Goal: Information Seeking & Learning: Check status

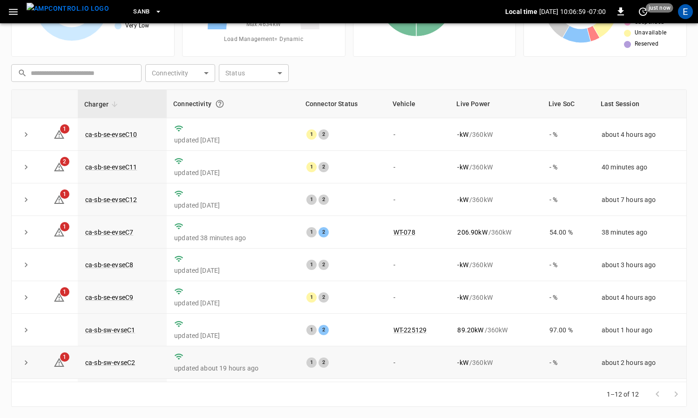
scroll to position [128, 0]
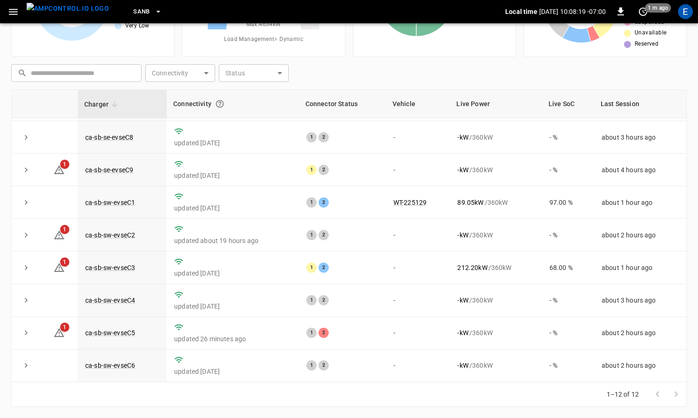
click at [154, 12] on icon "button" at bounding box center [158, 11] width 9 height 9
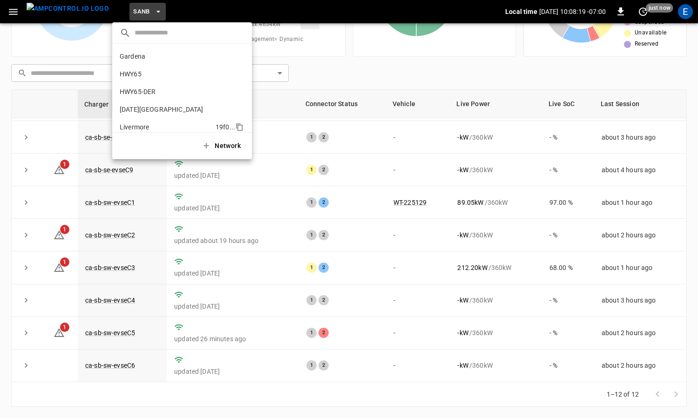
scroll to position [78, 0]
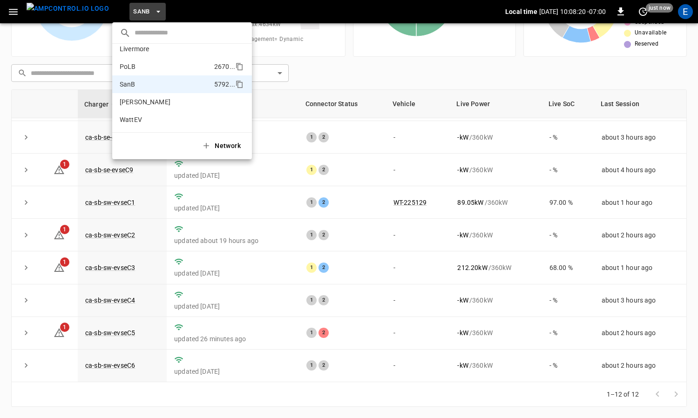
click at [154, 60] on li "PoLB 2670 ..." at bounding box center [182, 67] width 140 height 18
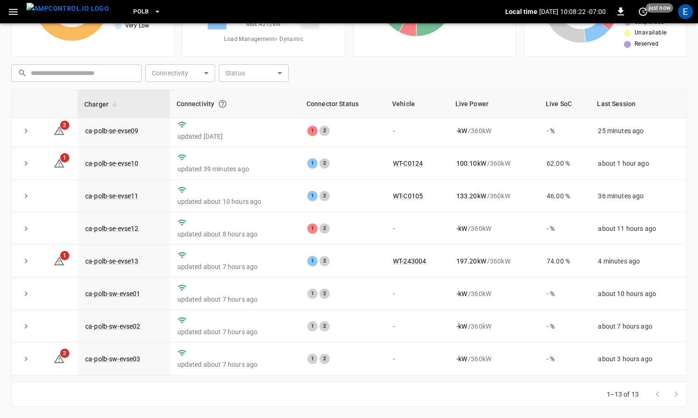
scroll to position [0, 0]
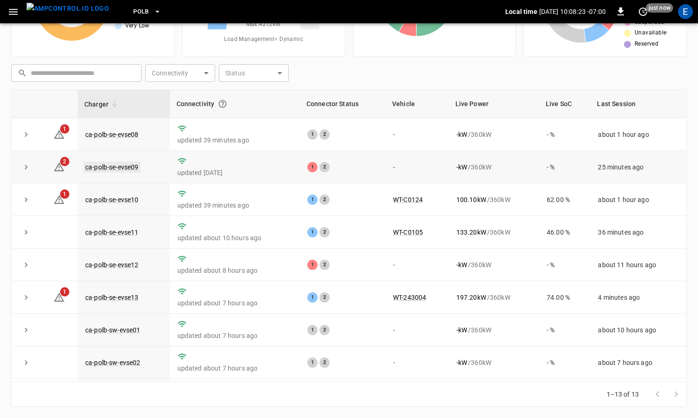
click at [116, 169] on link "ca-polb-se-evse09" at bounding box center [111, 167] width 57 height 11
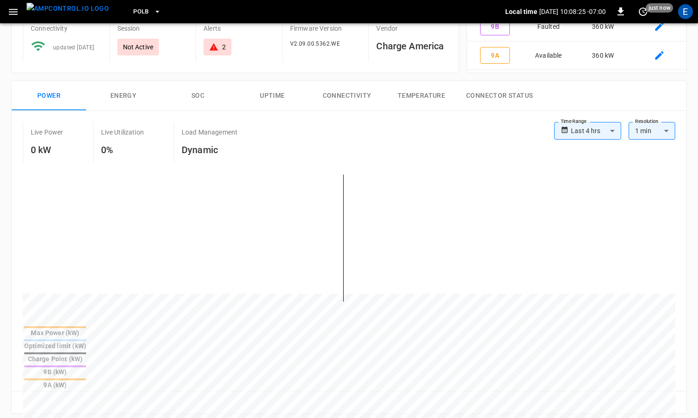
scroll to position [306, 0]
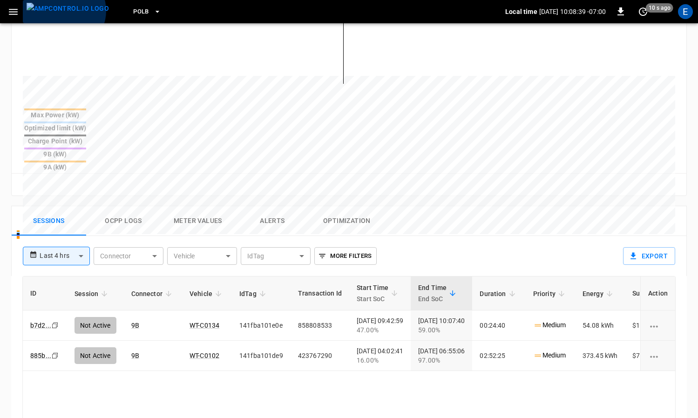
click at [63, 11] on img "menu" at bounding box center [68, 9] width 82 height 12
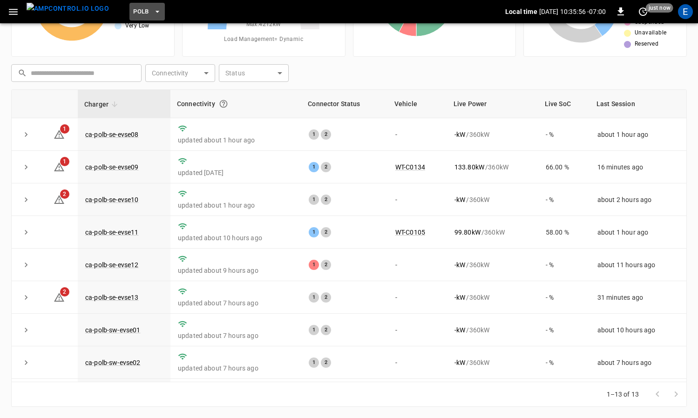
click at [133, 9] on button "PoLB" at bounding box center [146, 12] width 35 height 18
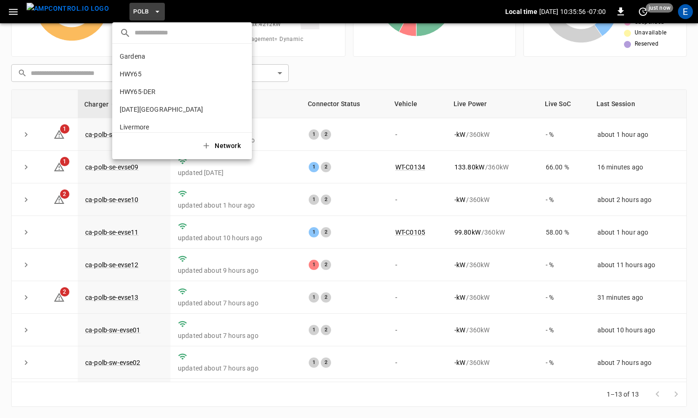
scroll to position [78, 0]
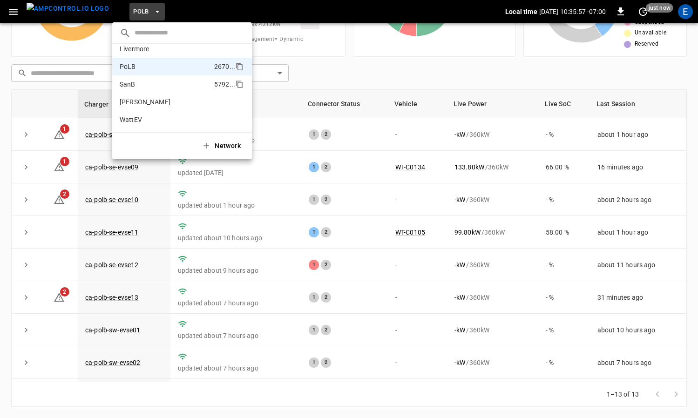
click at [151, 81] on li "SanB 5792 ..." at bounding box center [182, 84] width 140 height 18
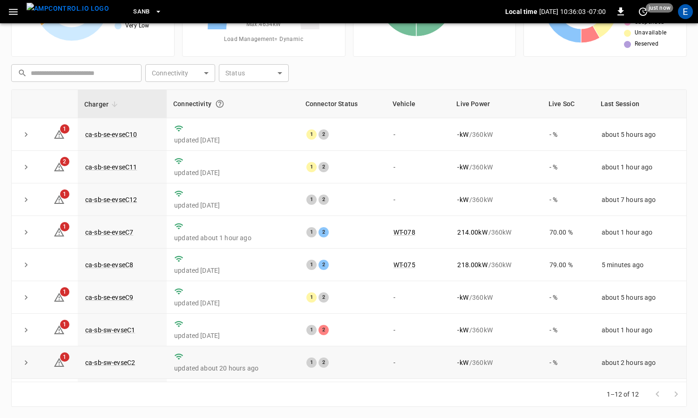
scroll to position [0, 0]
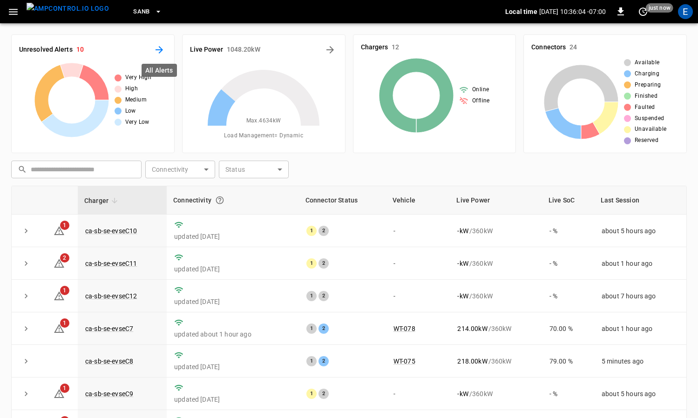
click at [154, 54] on icon "All Alerts" at bounding box center [159, 49] width 11 height 11
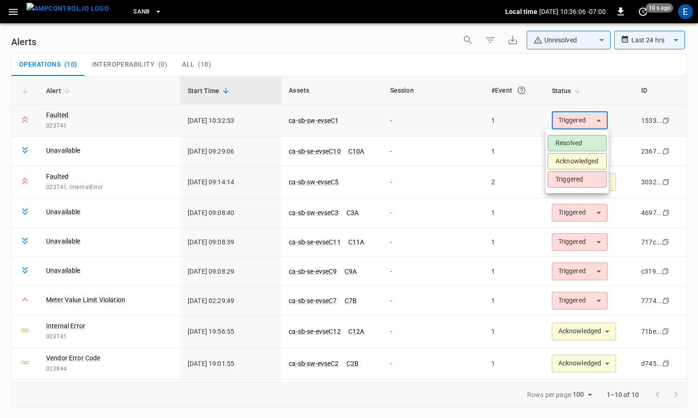
click at [550, 117] on body "**********" at bounding box center [349, 207] width 698 height 415
drag, startPoint x: 563, startPoint y: 159, endPoint x: 551, endPoint y: 169, distance: 16.2
click at [563, 159] on li "Acknowledged" at bounding box center [577, 161] width 59 height 16
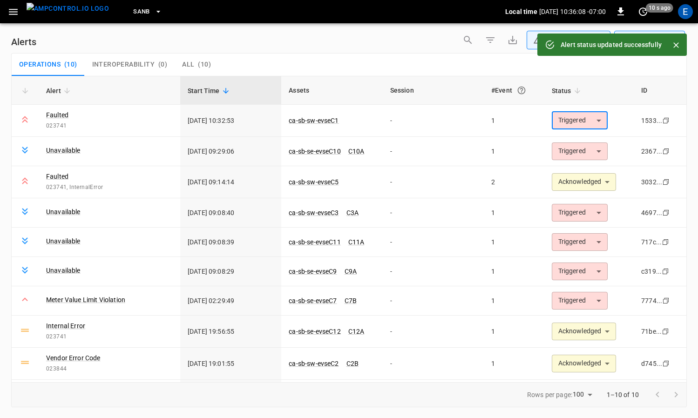
type input "**********"
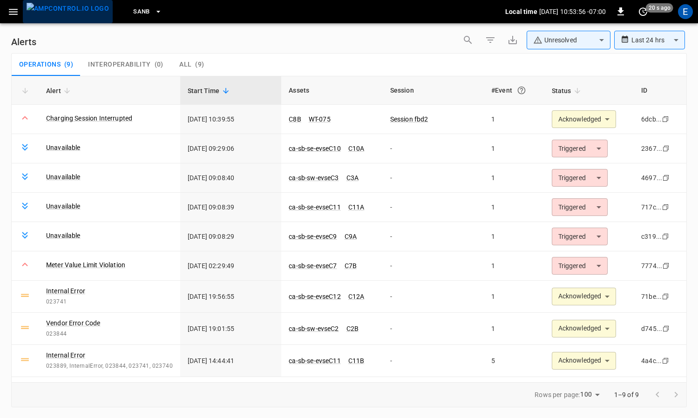
click at [70, 12] on img "menu" at bounding box center [68, 9] width 82 height 12
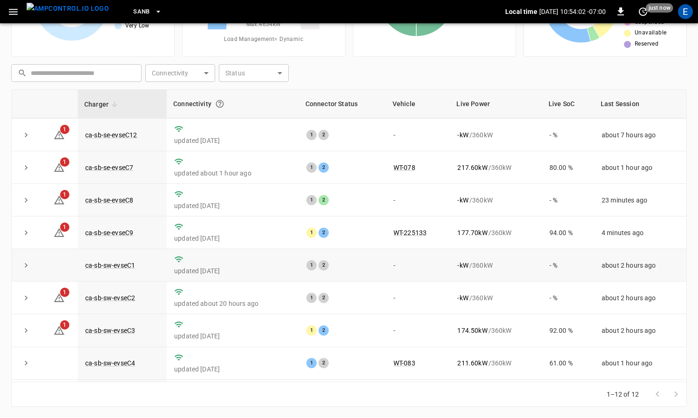
scroll to position [64, 0]
click at [128, 202] on link "ca-sb-se-evseC8" at bounding box center [109, 200] width 52 height 11
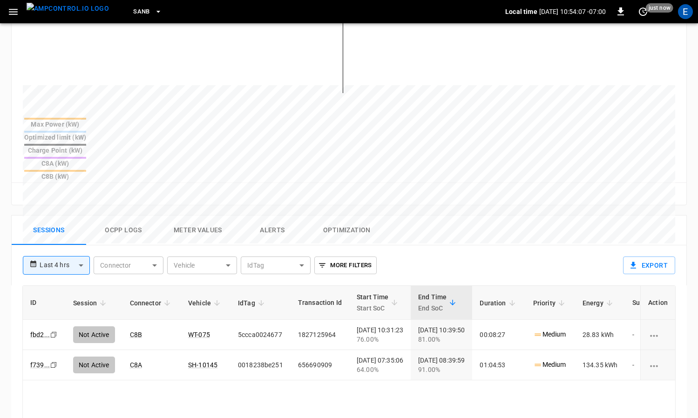
scroll to position [451, 0]
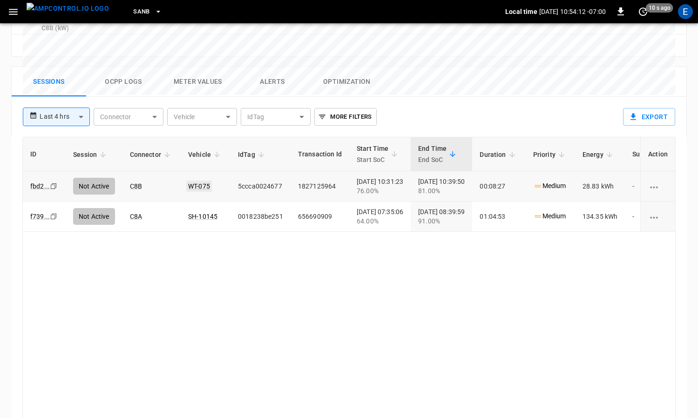
click at [206, 181] on link "WT-075" at bounding box center [199, 186] width 26 height 11
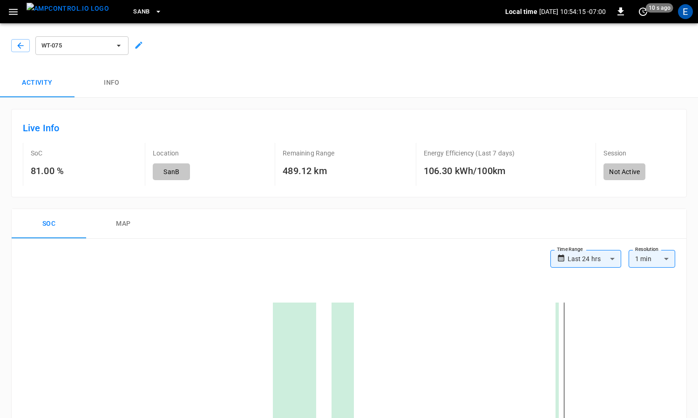
click at [74, 14] on img "menu" at bounding box center [68, 9] width 82 height 12
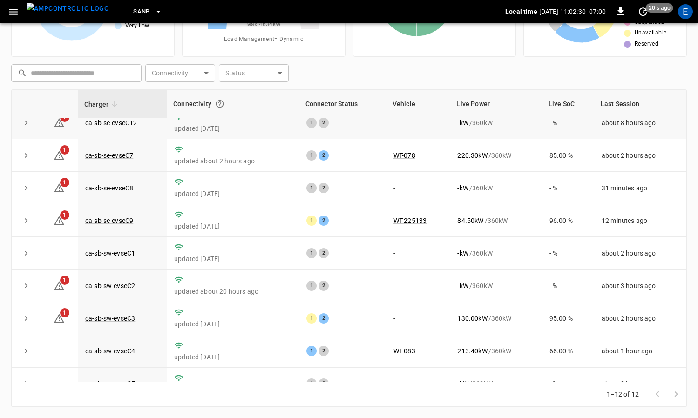
scroll to position [128, 0]
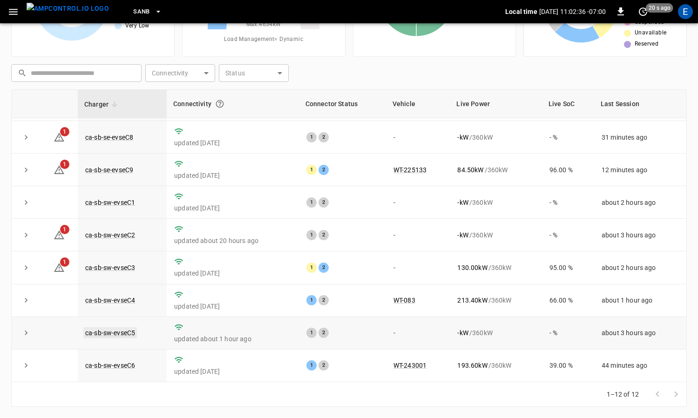
click at [125, 331] on link "ca-sb-sw-evseC5" at bounding box center [110, 332] width 54 height 11
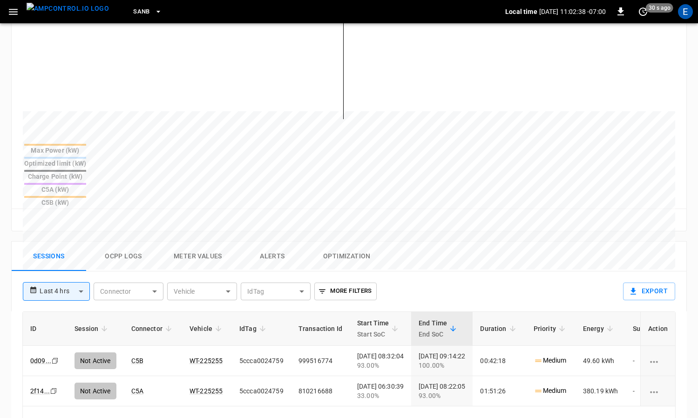
scroll to position [451, 0]
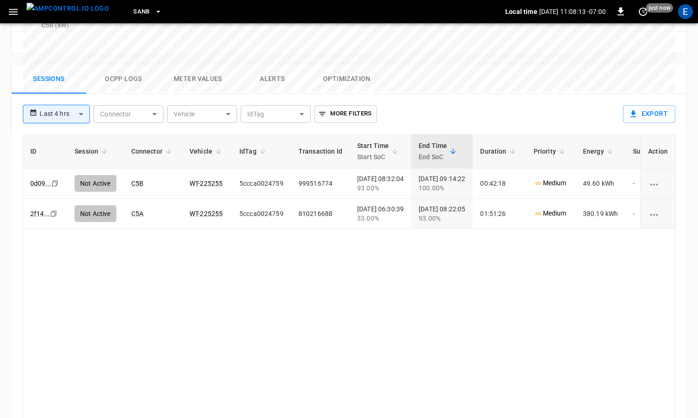
click at [65, 14] on img "menu" at bounding box center [68, 9] width 82 height 12
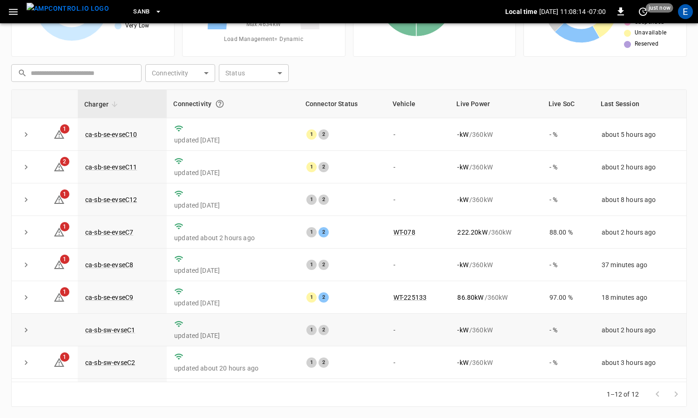
scroll to position [128, 0]
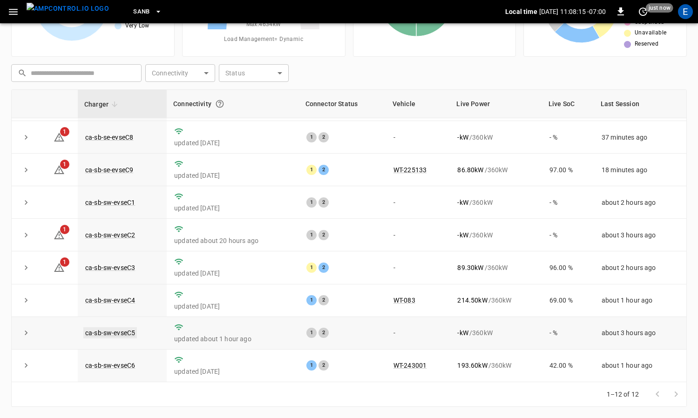
click at [134, 331] on link "ca-sb-sw-evseC5" at bounding box center [110, 332] width 54 height 11
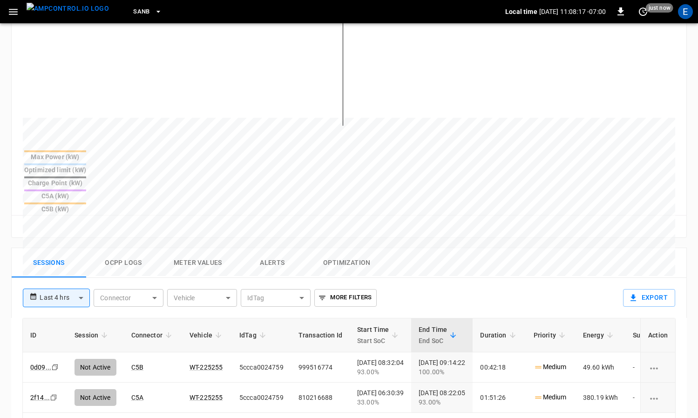
scroll to position [276, 0]
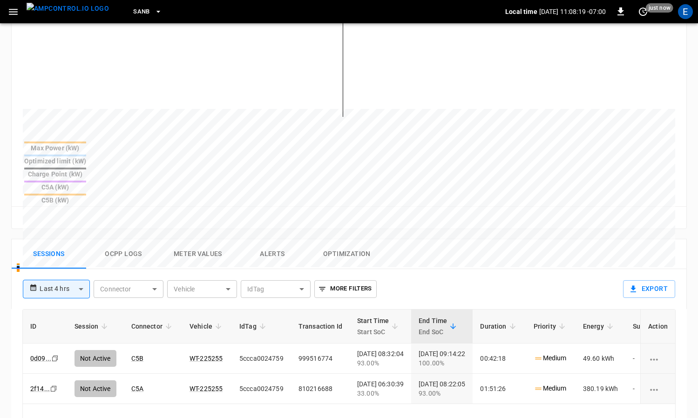
click at [59, 10] on img "menu" at bounding box center [68, 9] width 82 height 12
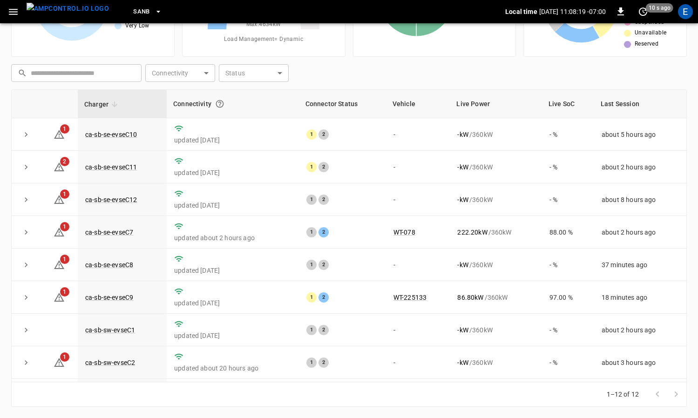
scroll to position [96, 0]
click at [126, 266] on link "ca-sb-se-evseC8" at bounding box center [109, 264] width 52 height 11
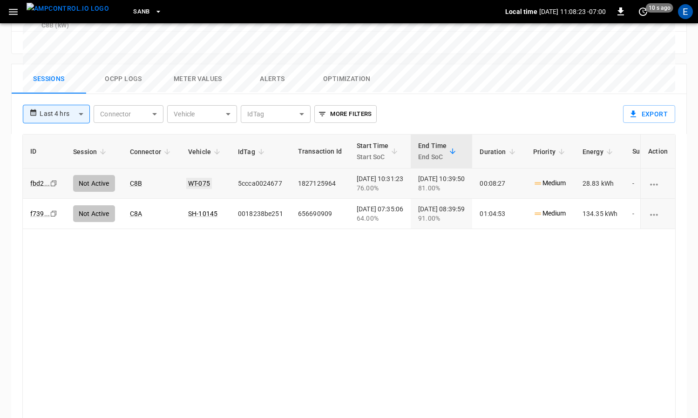
click at [197, 178] on link "WT-075" at bounding box center [199, 183] width 26 height 11
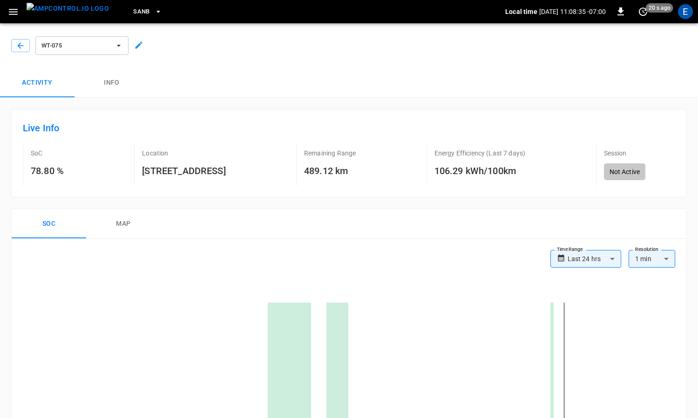
click at [120, 219] on button "map" at bounding box center [123, 224] width 75 height 30
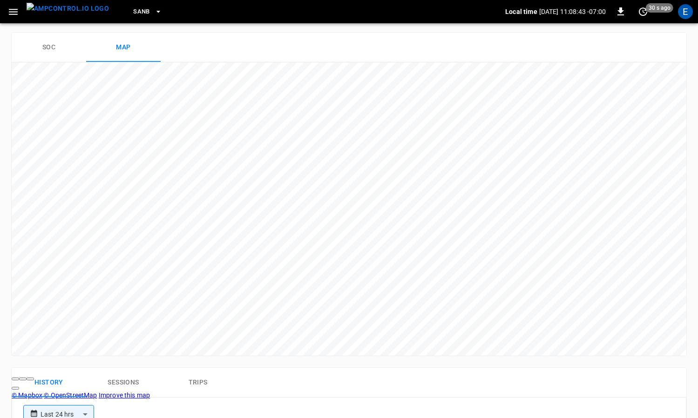
scroll to position [176, 0]
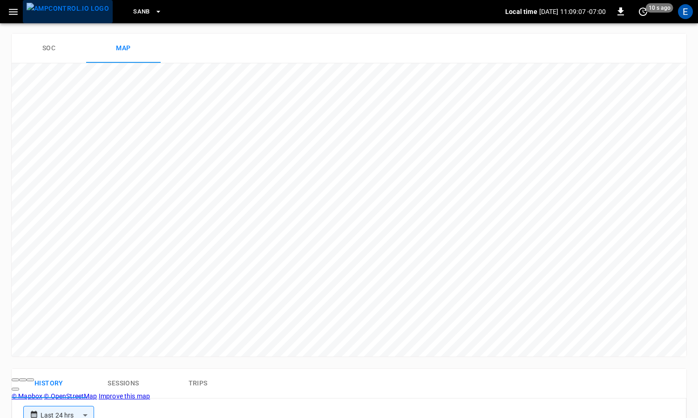
click at [74, 12] on img "menu" at bounding box center [68, 9] width 82 height 12
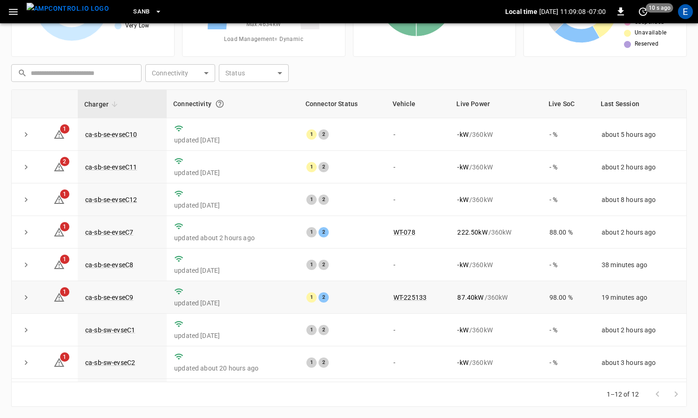
scroll to position [128, 0]
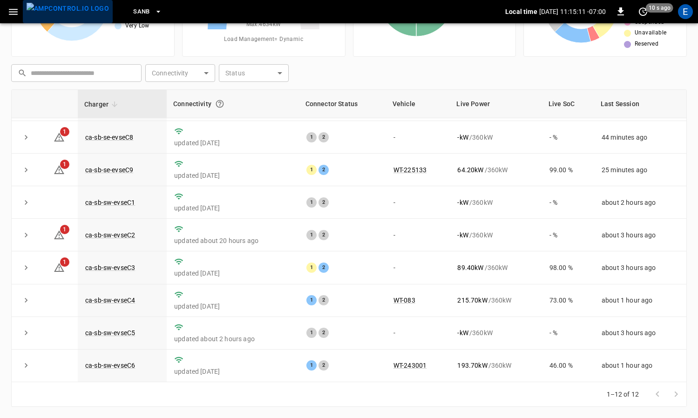
click at [80, 14] on img "menu" at bounding box center [68, 9] width 82 height 12
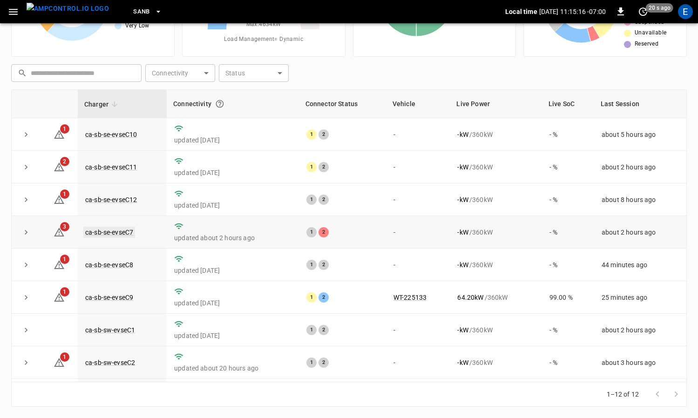
click at [125, 230] on link "ca-sb-se-evseC7" at bounding box center [109, 232] width 52 height 11
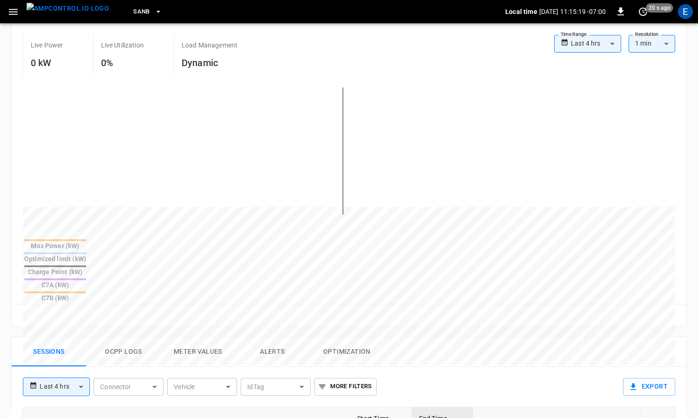
scroll to position [394, 0]
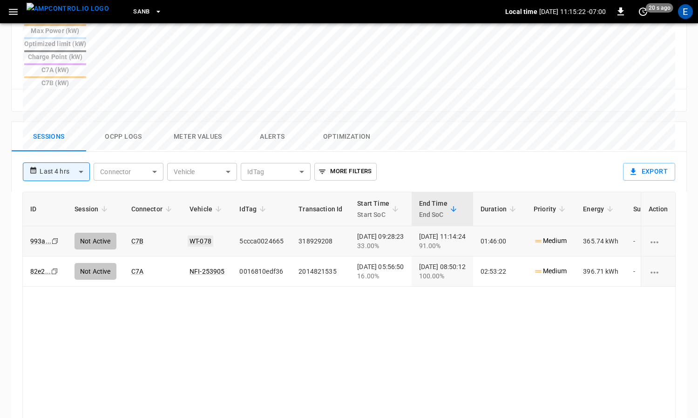
click at [200, 236] on link "WT-078" at bounding box center [201, 241] width 26 height 11
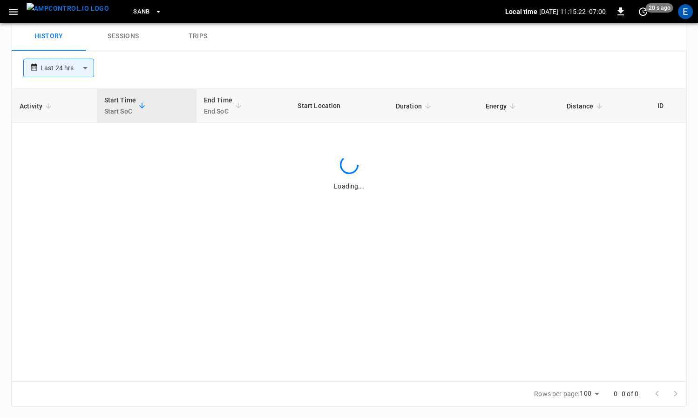
scroll to position [394, 0]
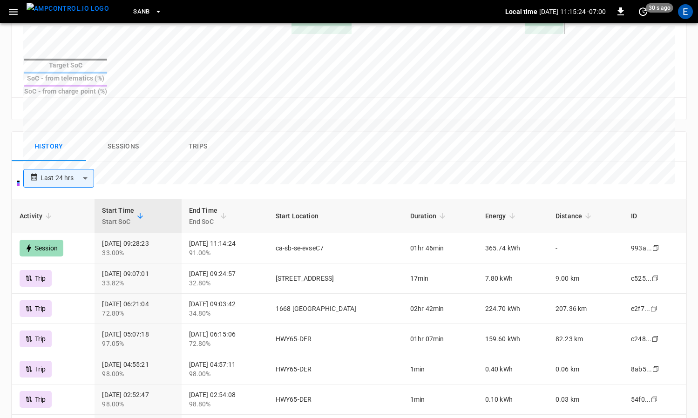
click at [64, 11] on img "menu" at bounding box center [68, 9] width 82 height 12
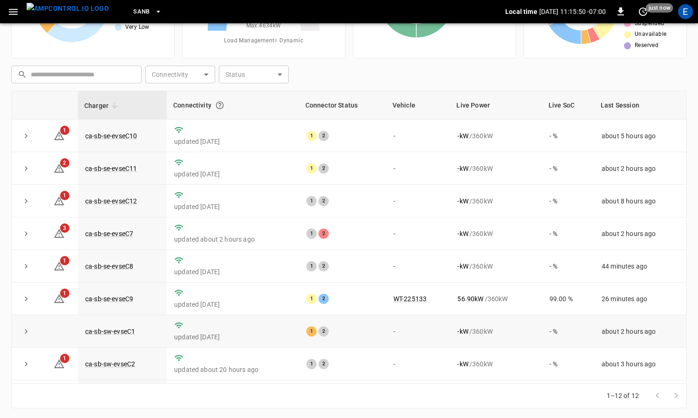
scroll to position [1, 0]
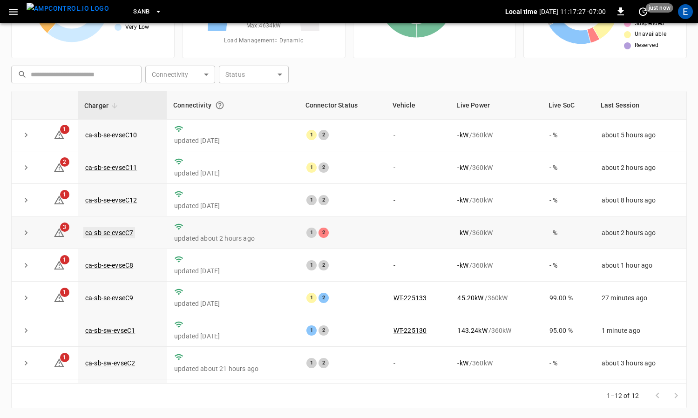
click at [110, 232] on link "ca-sb-se-evseC7" at bounding box center [109, 232] width 52 height 11
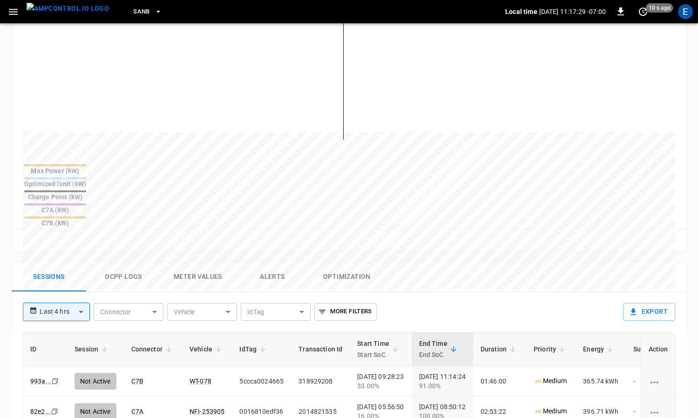
scroll to position [320, 0]
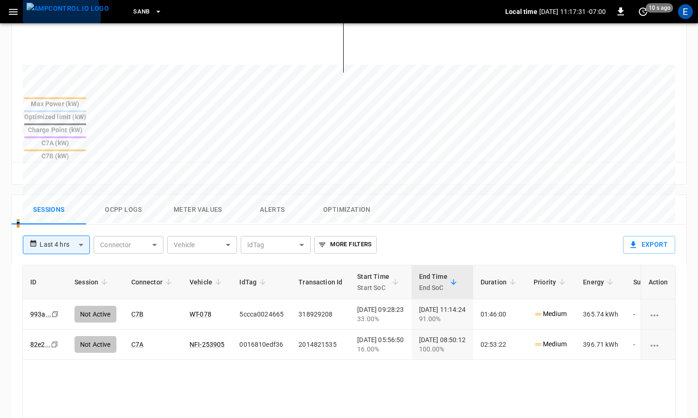
click at [60, 14] on img "menu" at bounding box center [68, 9] width 82 height 12
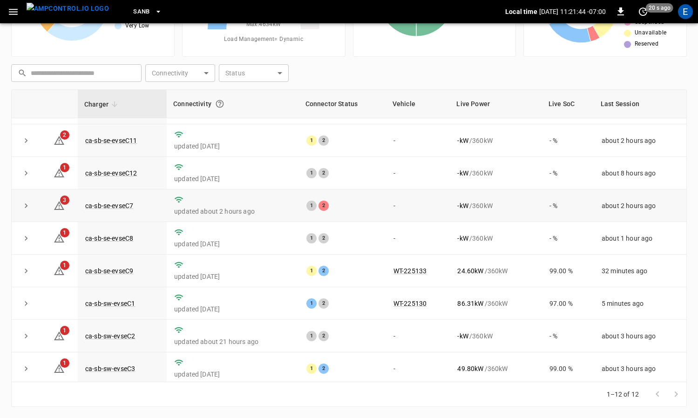
scroll to position [26, 0]
click at [115, 207] on link "ca-sb-se-evseC7" at bounding box center [109, 206] width 52 height 11
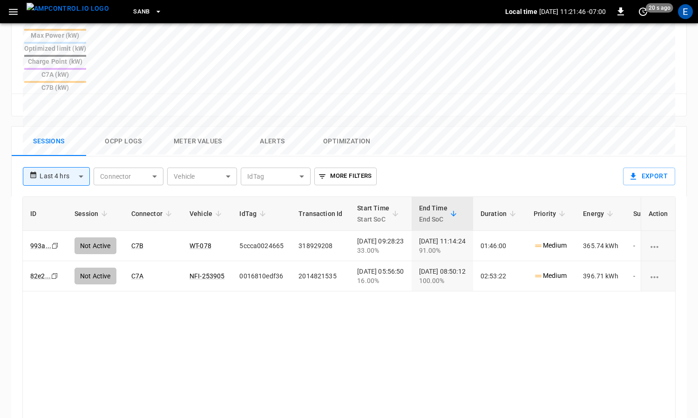
scroll to position [436, 0]
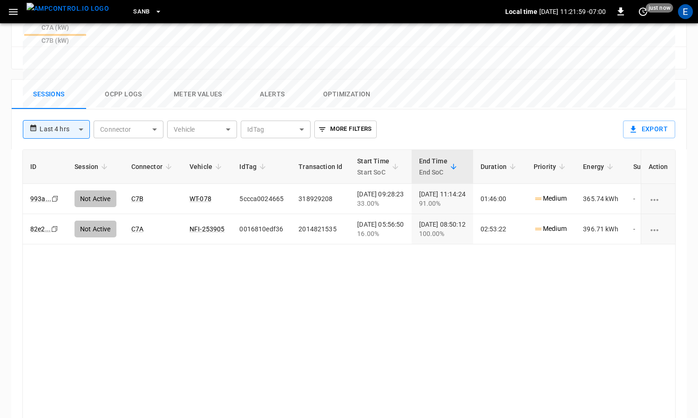
click at [81, 20] on button "menu" at bounding box center [68, 11] width 90 height 23
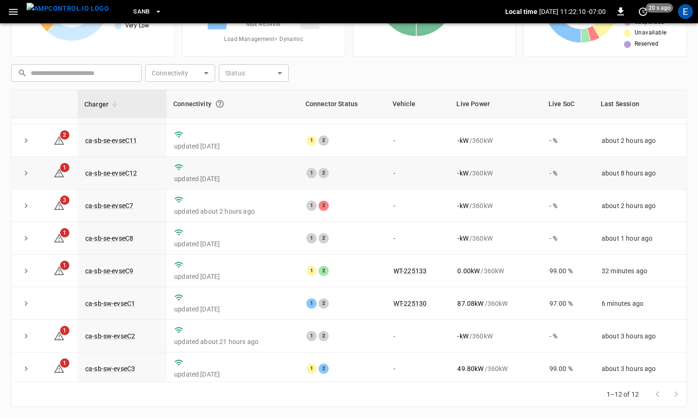
scroll to position [27, 0]
click at [128, 202] on link "ca-sb-se-evseC7" at bounding box center [109, 205] width 52 height 11
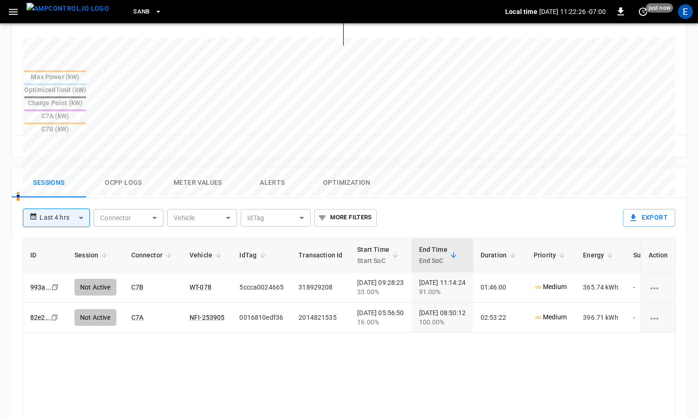
scroll to position [373, 0]
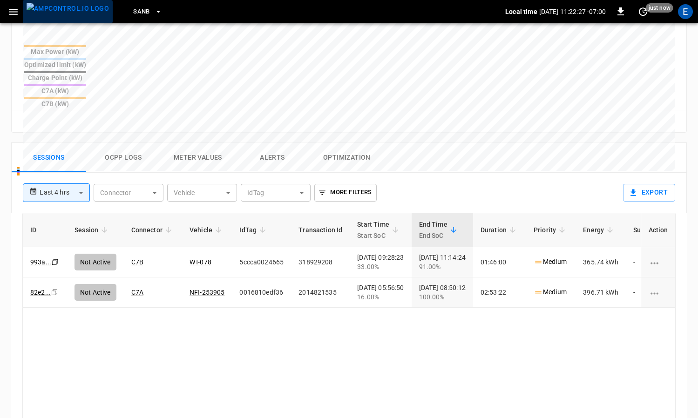
click at [84, 12] on img "menu" at bounding box center [68, 9] width 82 height 12
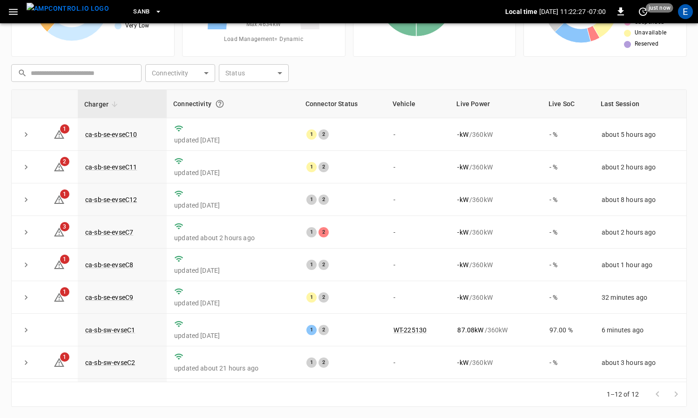
scroll to position [94, 0]
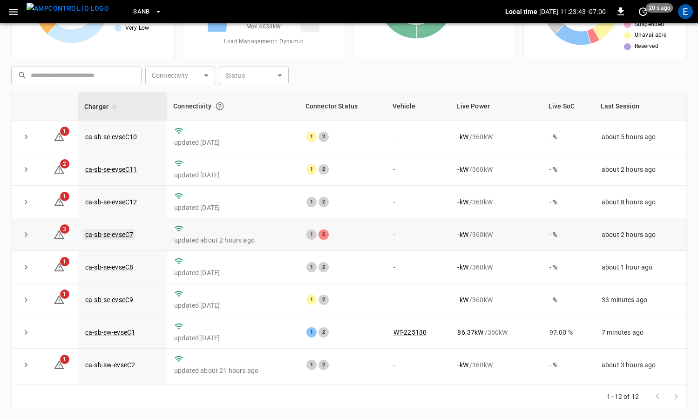
click at [120, 230] on link "ca-sb-se-evseC7" at bounding box center [109, 234] width 52 height 11
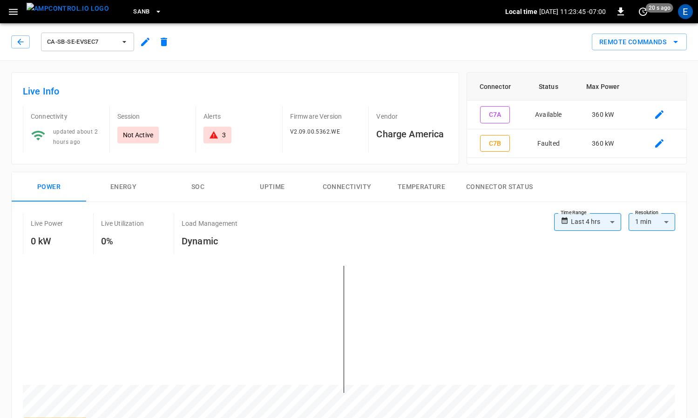
scroll to position [330, 0]
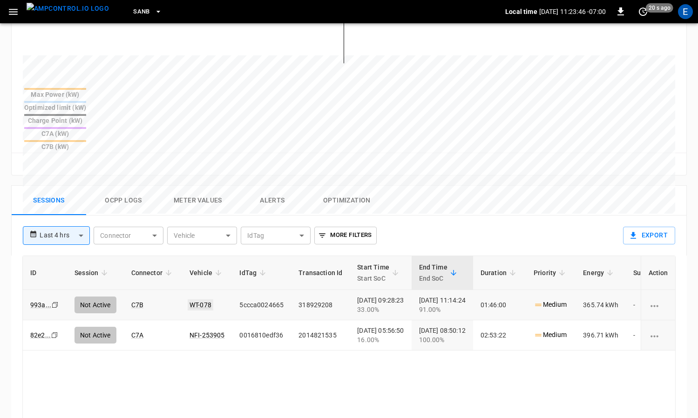
click at [201, 299] on link "WT-078" at bounding box center [201, 304] width 26 height 11
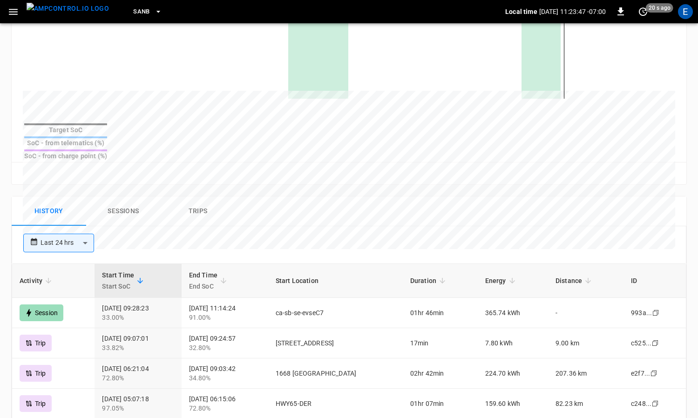
scroll to position [328, 0]
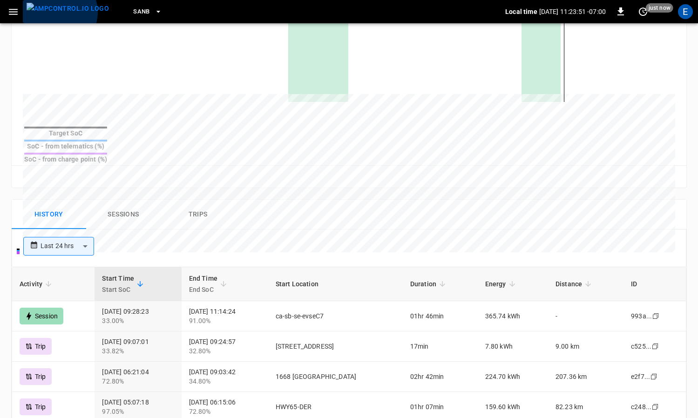
click at [57, 12] on img "menu" at bounding box center [68, 9] width 82 height 12
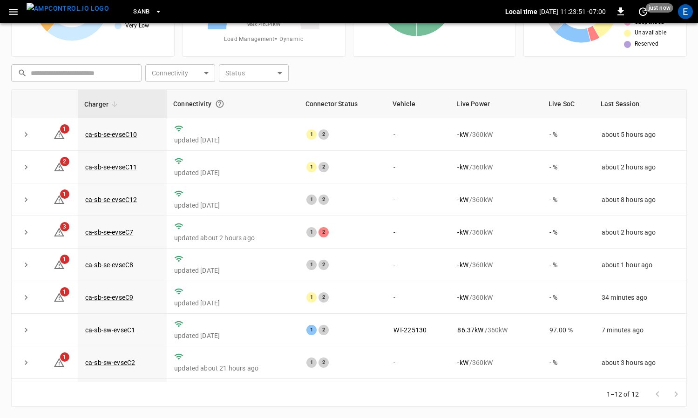
scroll to position [96, 0]
click at [122, 231] on link "ca-sb-se-evseC7" at bounding box center [109, 232] width 52 height 11
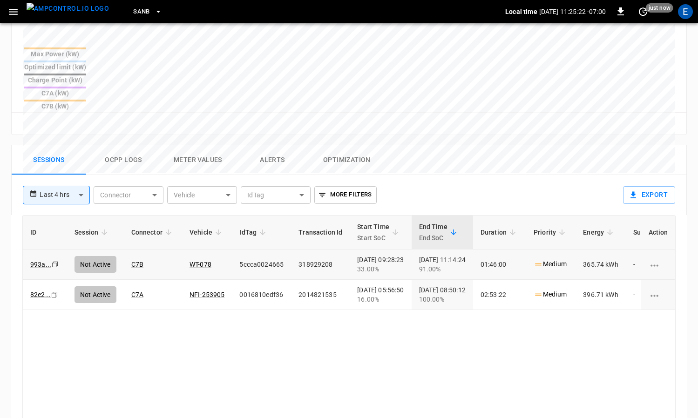
scroll to position [414, 0]
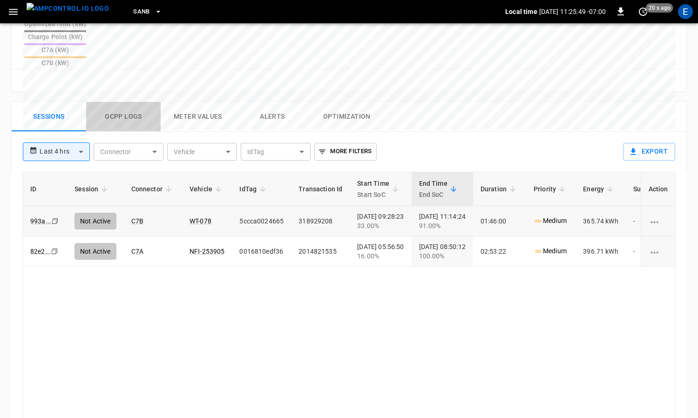
click at [119, 102] on button "Ocpp logs" at bounding box center [123, 117] width 75 height 30
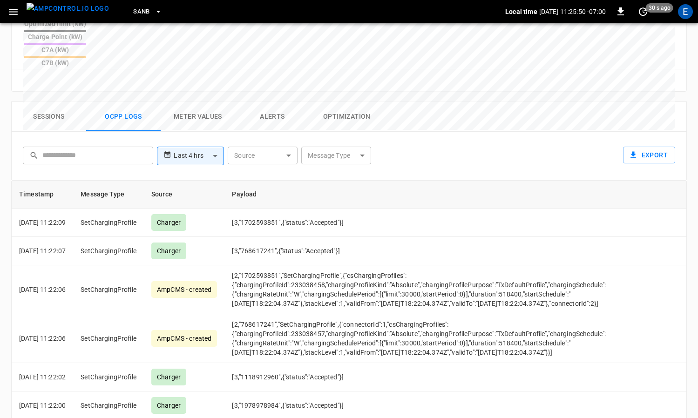
click at [341, 112] on body "**********" at bounding box center [349, 47] width 698 height 923
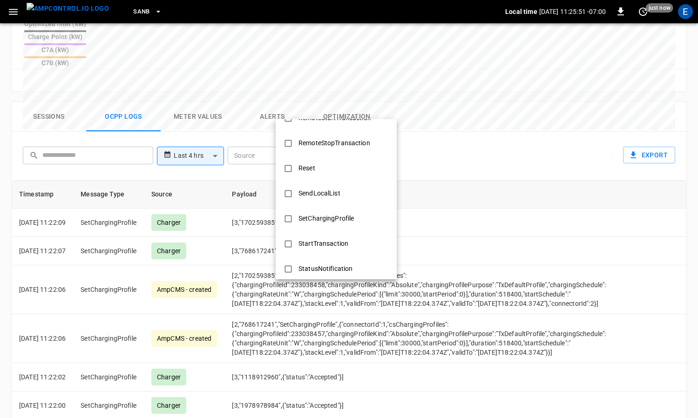
scroll to position [451, 0]
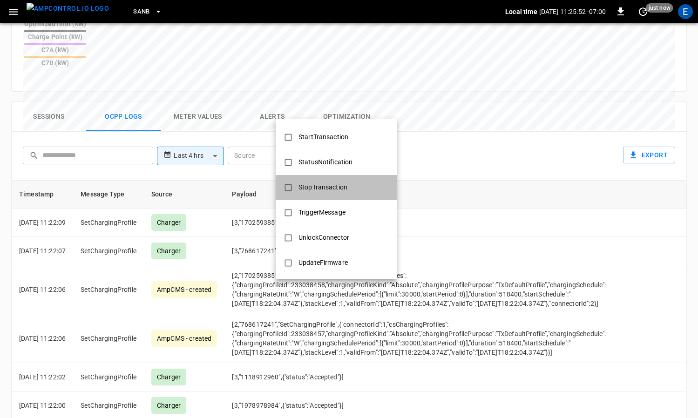
click at [325, 188] on div "StopTransaction" at bounding box center [323, 187] width 60 height 17
type input "**********"
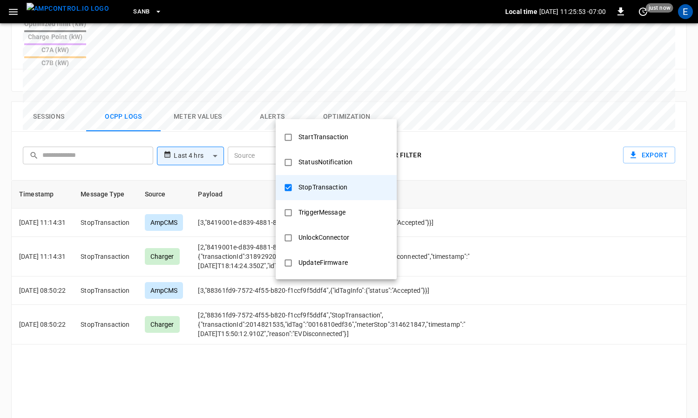
click at [228, 220] on div at bounding box center [349, 209] width 698 height 418
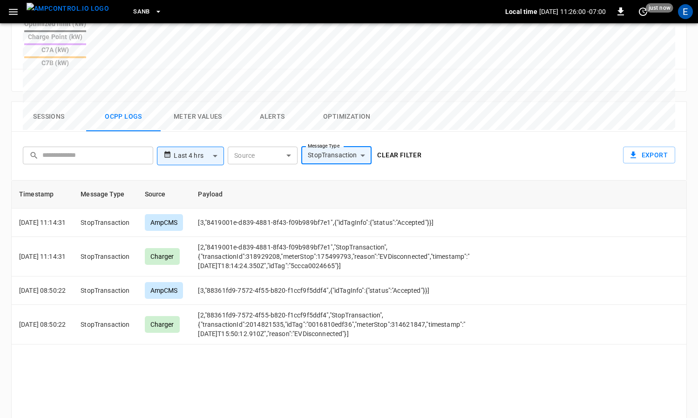
click at [68, 14] on img "menu" at bounding box center [68, 9] width 82 height 12
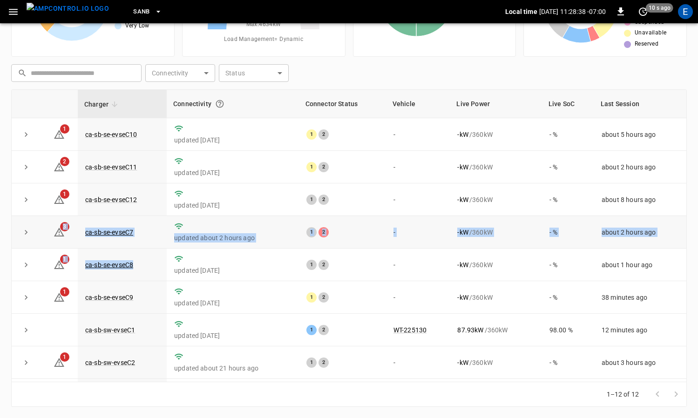
drag, startPoint x: 153, startPoint y: 266, endPoint x: 82, endPoint y: 222, distance: 83.9
click at [54, 222] on tbody "1 ca-sb-se-evseC10 updated [DATE] 1 2 - - kW / 360 kW - % about 5 hours ago 2 c…" at bounding box center [349, 313] width 675 height 391
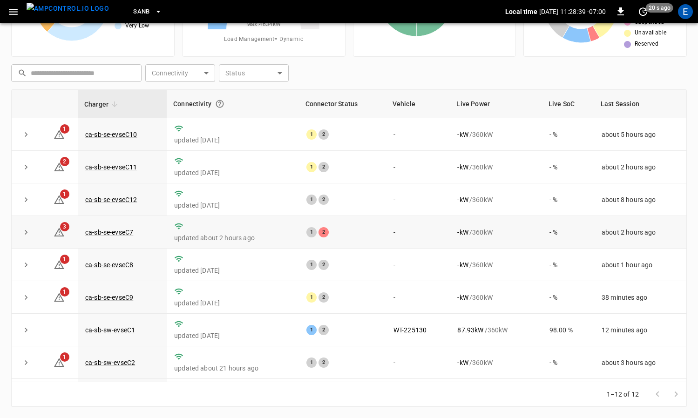
click at [284, 238] on p "updated about 2 hours ago" at bounding box center [232, 237] width 117 height 9
click at [531, 255] on td "- kW / 360 kW" at bounding box center [496, 265] width 92 height 33
click at [365, 270] on td "1 2" at bounding box center [342, 265] width 87 height 33
drag, startPoint x: 396, startPoint y: 137, endPoint x: 382, endPoint y: 136, distance: 14.5
click at [386, 136] on td "-" at bounding box center [418, 134] width 64 height 33
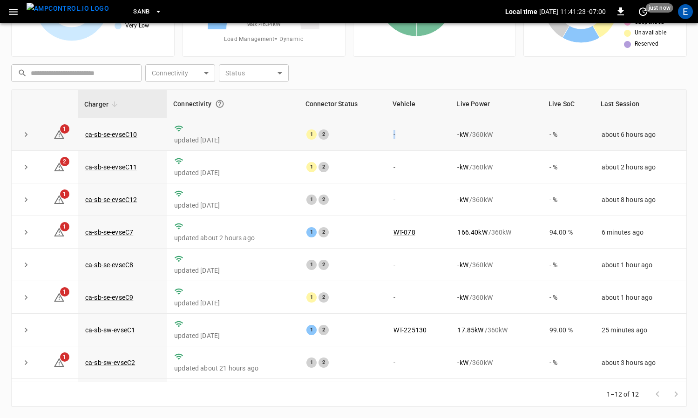
click at [386, 135] on td "-" at bounding box center [418, 134] width 64 height 33
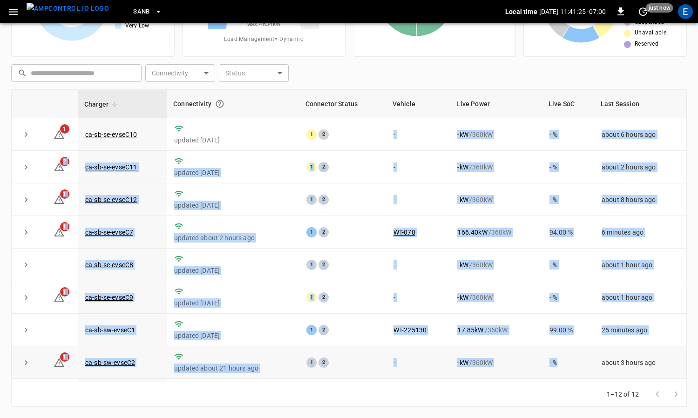
drag, startPoint x: 388, startPoint y: 134, endPoint x: 580, endPoint y: 369, distance: 303.2
click at [580, 369] on tbody "1 ca-sb-se-evseC10 updated [DATE] 1 2 - - kW / 360 kW - % about 6 hours ago 2 c…" at bounding box center [349, 313] width 675 height 391
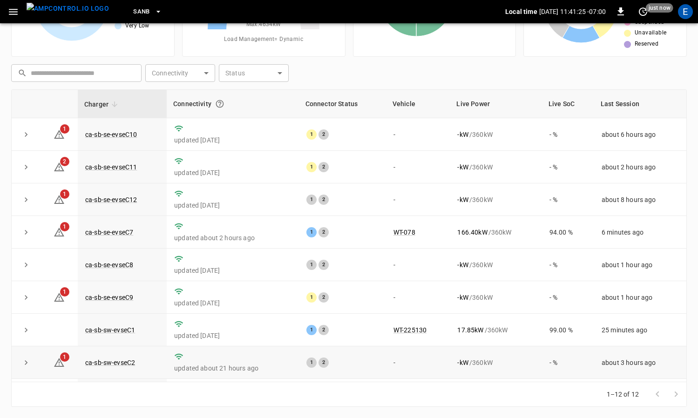
click at [534, 364] on div "- kW / 360 kW" at bounding box center [495, 362] width 77 height 9
drag, startPoint x: 383, startPoint y: 133, endPoint x: 413, endPoint y: 141, distance: 30.8
click at [413, 141] on td "-" at bounding box center [418, 134] width 64 height 33
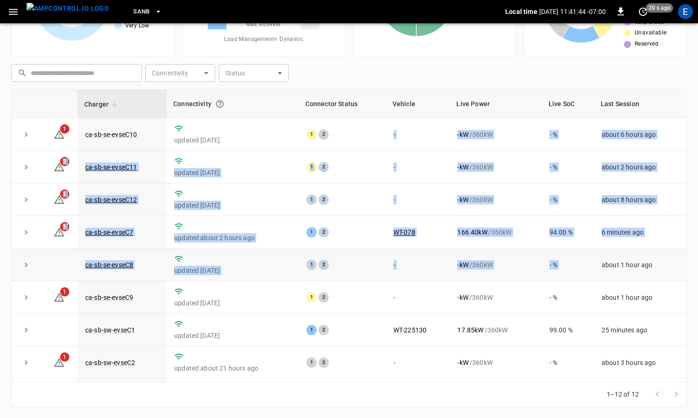
drag, startPoint x: 390, startPoint y: 135, endPoint x: 603, endPoint y: 269, distance: 251.8
click at [603, 269] on tbody "1 ca-sb-se-evseC10 updated [DATE] 1 2 - - kW / 360 kW - % about 6 hours ago 2 c…" at bounding box center [349, 313] width 675 height 391
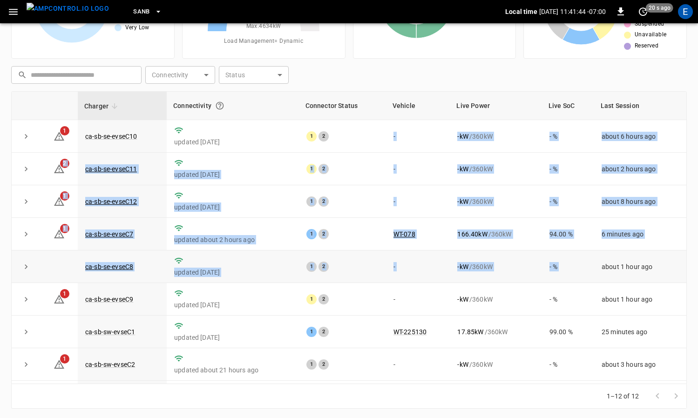
scroll to position [93, 0]
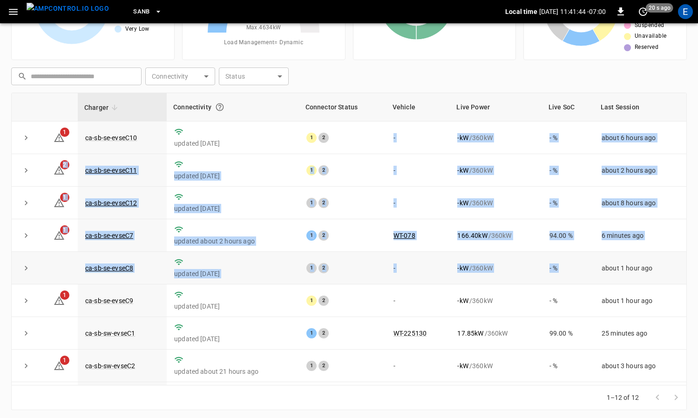
click at [603, 269] on td "about 1 hour ago" at bounding box center [640, 268] width 92 height 33
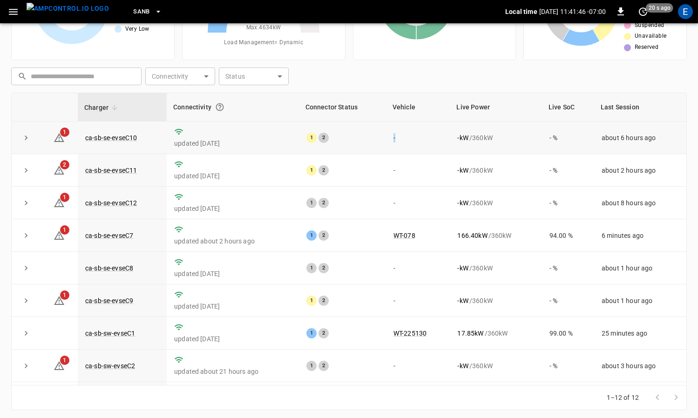
drag, startPoint x: 386, startPoint y: 141, endPoint x: 438, endPoint y: 148, distance: 52.6
click at [438, 148] on td "-" at bounding box center [418, 138] width 64 height 33
drag, startPoint x: 388, startPoint y: 138, endPoint x: 407, endPoint y: 140, distance: 19.6
click at [407, 140] on td "-" at bounding box center [418, 138] width 64 height 33
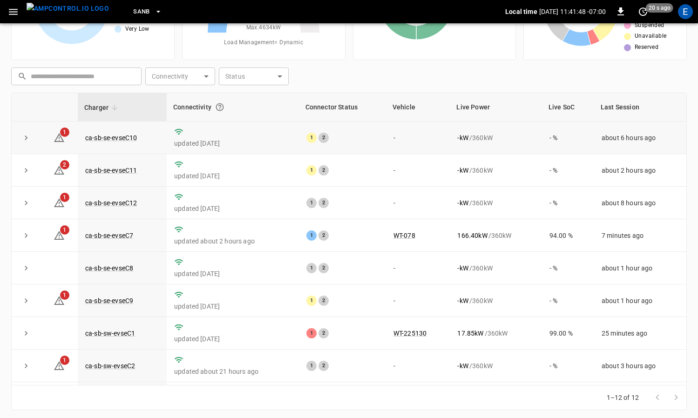
drag, startPoint x: 407, startPoint y: 140, endPoint x: 402, endPoint y: 139, distance: 5.2
click at [407, 140] on td "-" at bounding box center [418, 138] width 64 height 33
click at [393, 138] on td "-" at bounding box center [418, 138] width 64 height 33
click at [471, 160] on td "- kW / 360 kW" at bounding box center [496, 170] width 92 height 33
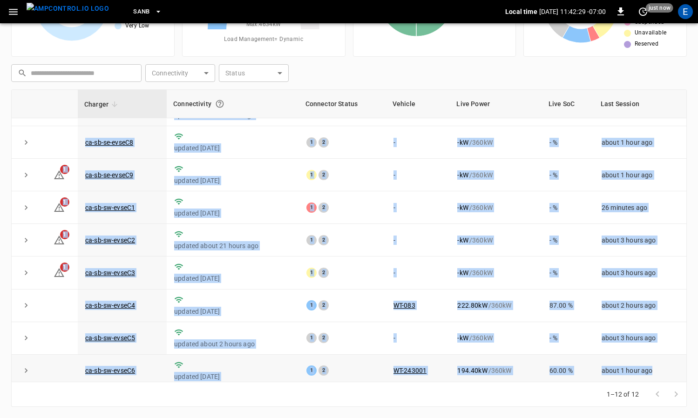
scroll to position [128, 0]
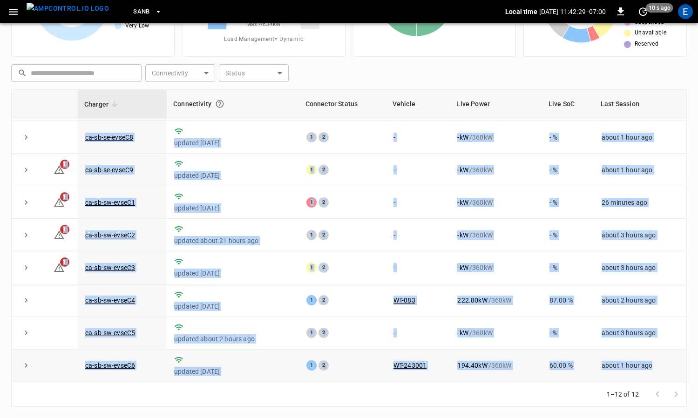
drag, startPoint x: 95, startPoint y: 127, endPoint x: 670, endPoint y: 374, distance: 625.8
click at [670, 374] on tbody "1 ca-sb-se-evseC10 updated [DATE] 1 2 - - kW / 360 kW - % about 6 hours ago 2 c…" at bounding box center [349, 186] width 675 height 391
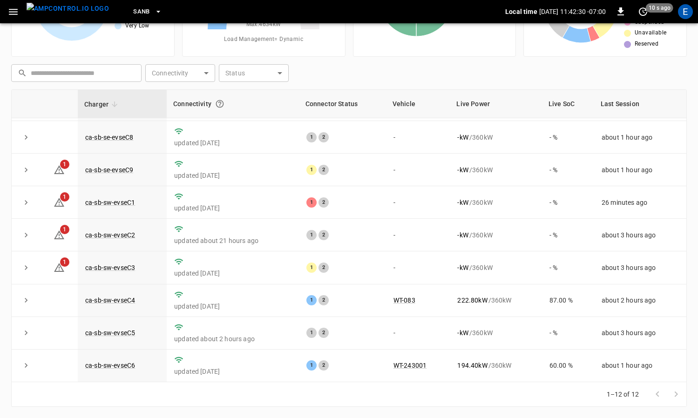
click at [386, 402] on div "1–12 of 12" at bounding box center [349, 394] width 676 height 25
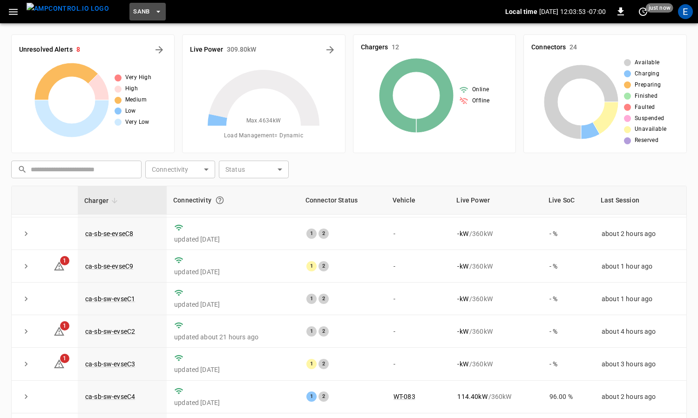
click at [129, 4] on button "SanB" at bounding box center [147, 12] width 36 height 18
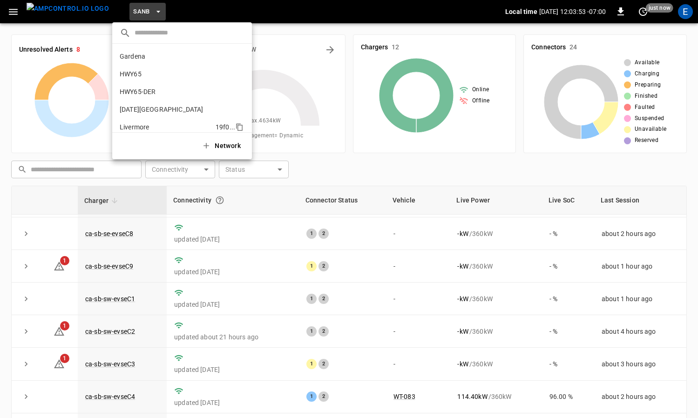
scroll to position [78, 0]
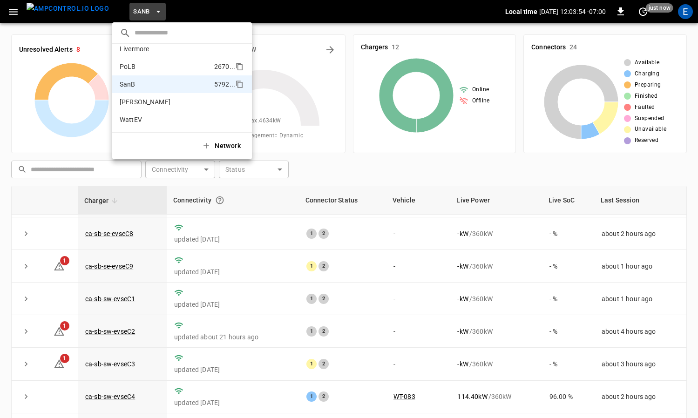
click at [157, 63] on li "PoLB 2670 ..." at bounding box center [182, 67] width 140 height 18
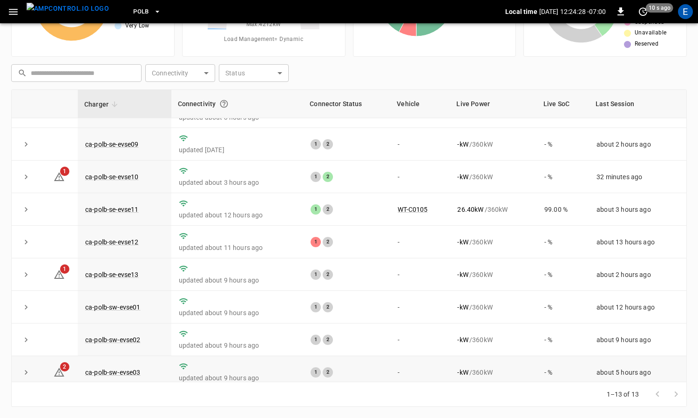
scroll to position [0, 0]
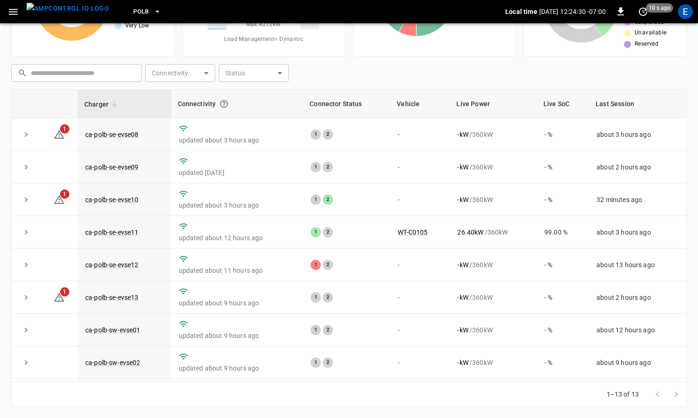
click at [133, 7] on span "PoLB" at bounding box center [141, 12] width 16 height 11
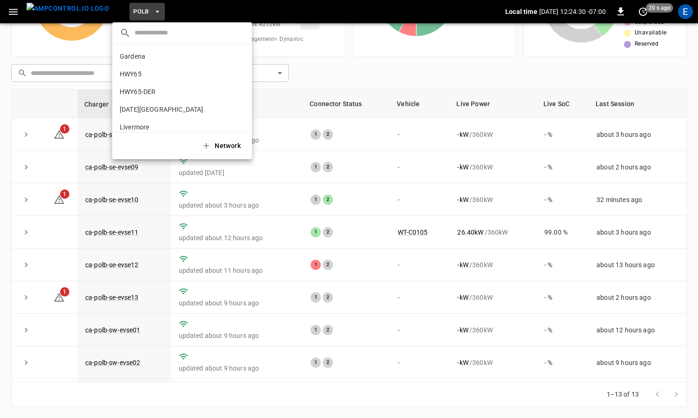
scroll to position [78, 0]
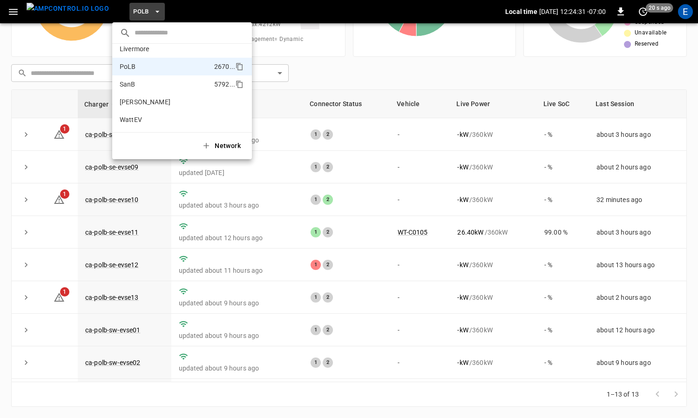
click at [159, 80] on li "SanB 5792 ..." at bounding box center [182, 84] width 140 height 18
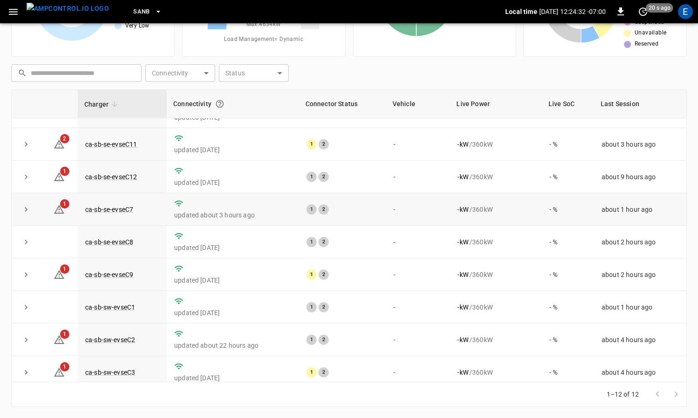
scroll to position [0, 0]
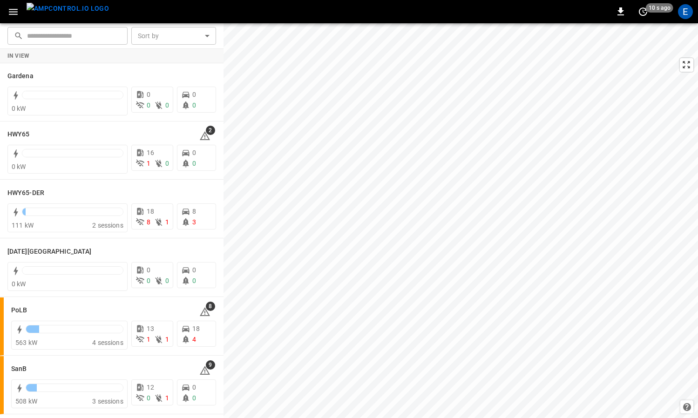
click at [72, 9] on img "menu" at bounding box center [68, 9] width 82 height 12
